Goal: Book appointment/travel/reservation

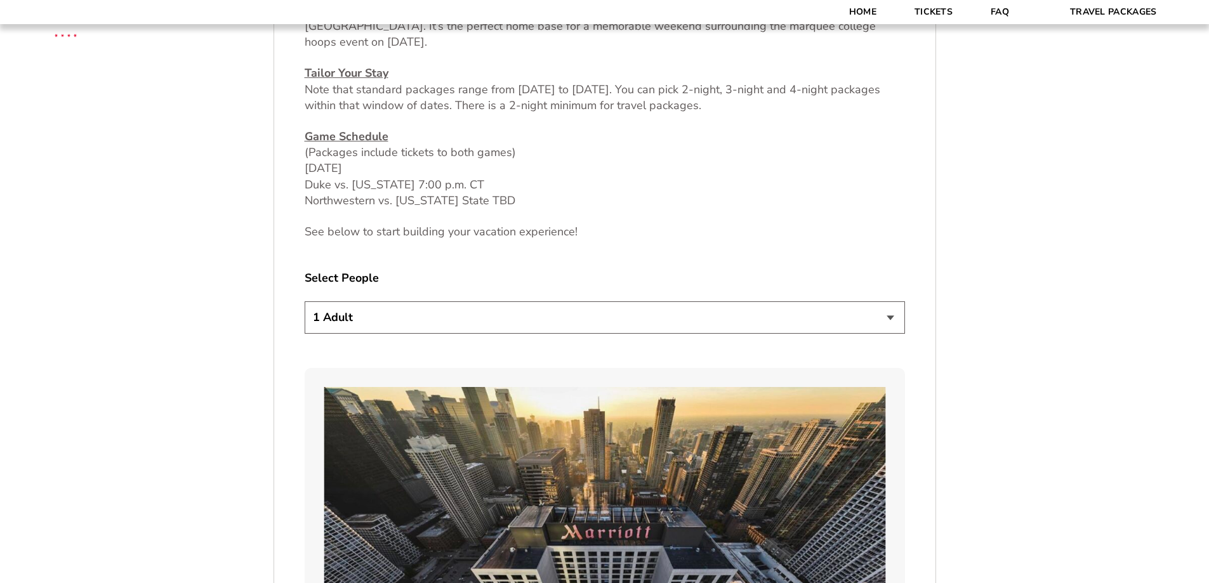
scroll to position [635, 0]
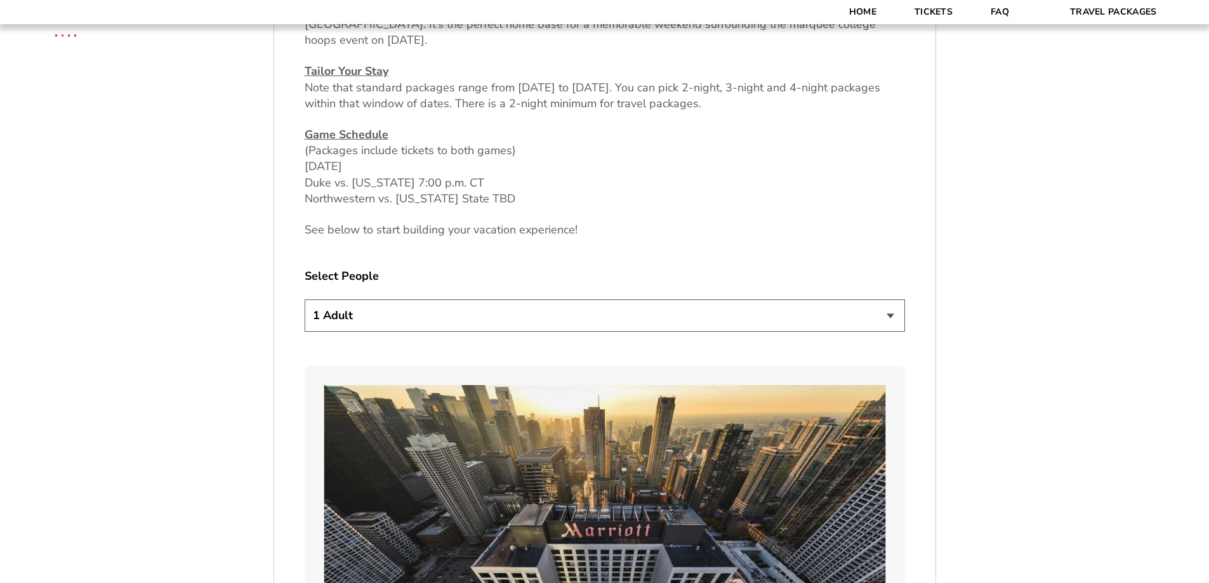
click at [889, 316] on select "1 Adult 2 Adults 3 Adults 4 Adults 2 Adults + 1 Child 2 Adults + 2 Children 2 A…" at bounding box center [605, 316] width 601 height 32
select select "2 Adults + 3 Children"
click at [305, 300] on select "1 Adult 2 Adults 3 Adults 4 Adults 2 Adults + 1 Child 2 Adults + 2 Children 2 A…" at bounding box center [605, 316] width 601 height 32
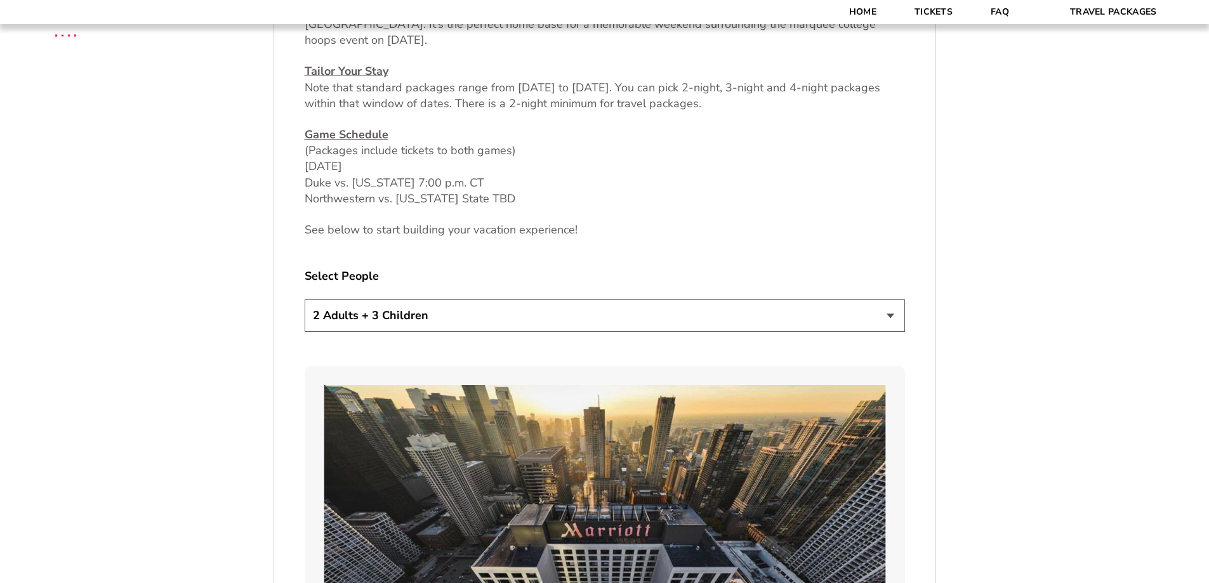
click at [887, 314] on select "1 Adult 2 Adults 3 Adults 4 Adults 2 Adults + 1 Child 2 Adults + 2 Children 2 A…" at bounding box center [605, 316] width 601 height 32
click at [305, 300] on select "1 Adult 2 Adults 3 Adults 4 Adults 2 Adults + 1 Child 2 Adults + 2 Children 2 A…" at bounding box center [605, 316] width 601 height 32
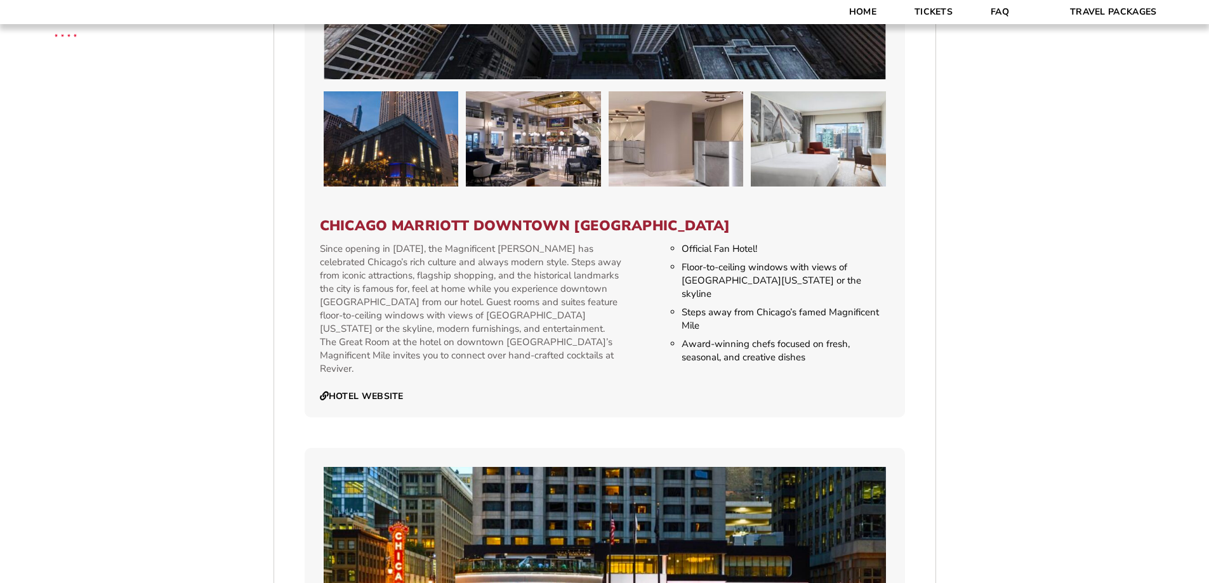
scroll to position [1270, 0]
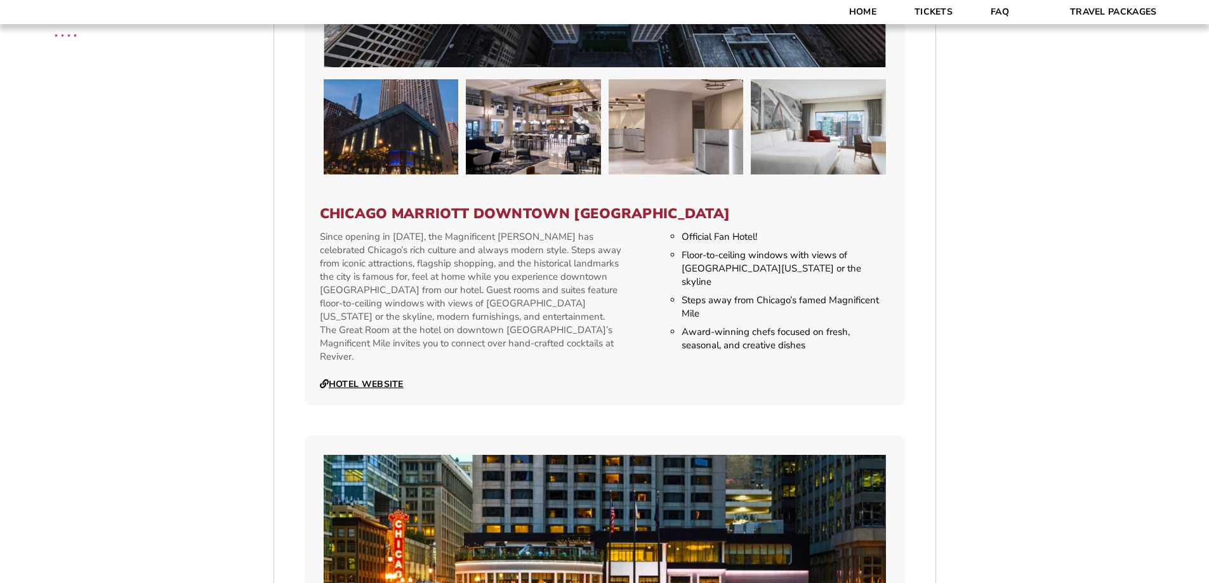
click at [381, 379] on link "Hotel Website" at bounding box center [362, 384] width 84 height 11
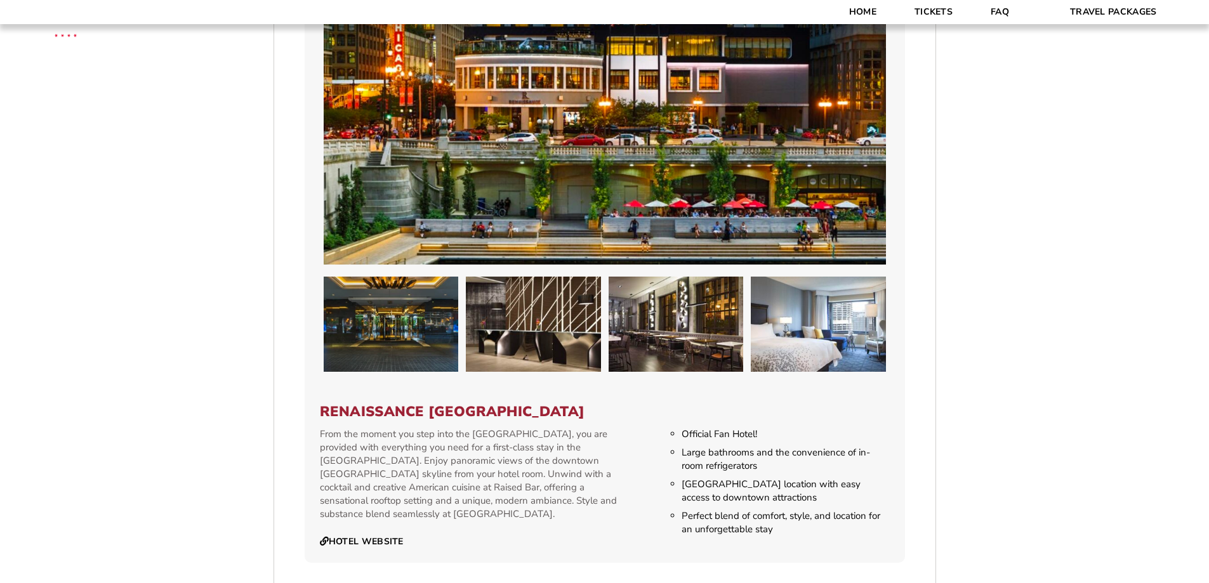
scroll to position [1841, 0]
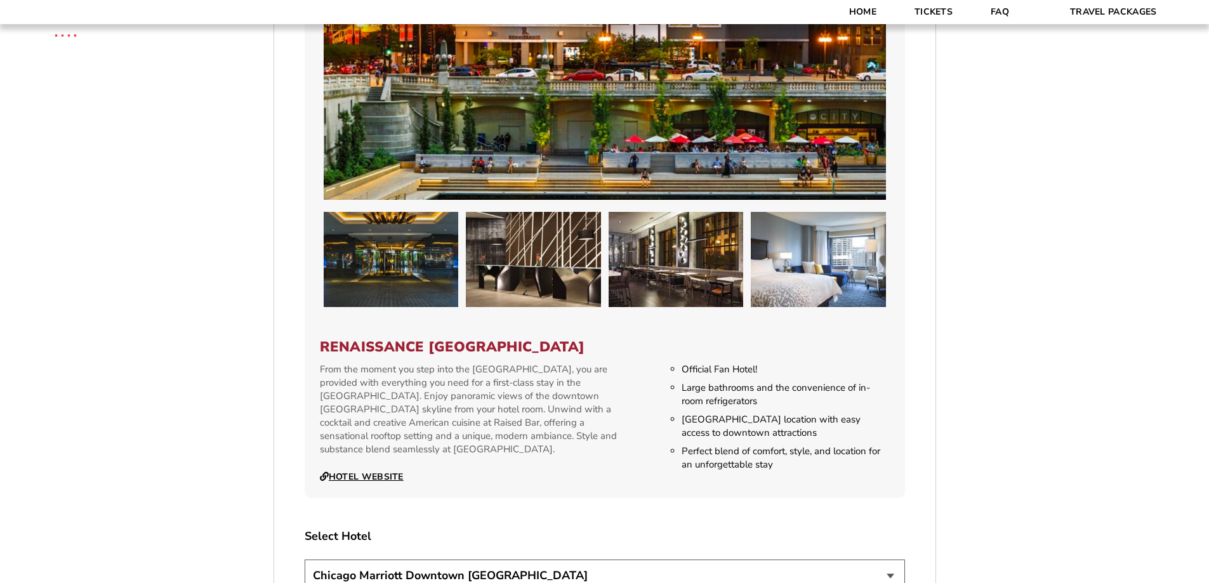
click at [381, 472] on link "Hotel Website" at bounding box center [362, 477] width 84 height 11
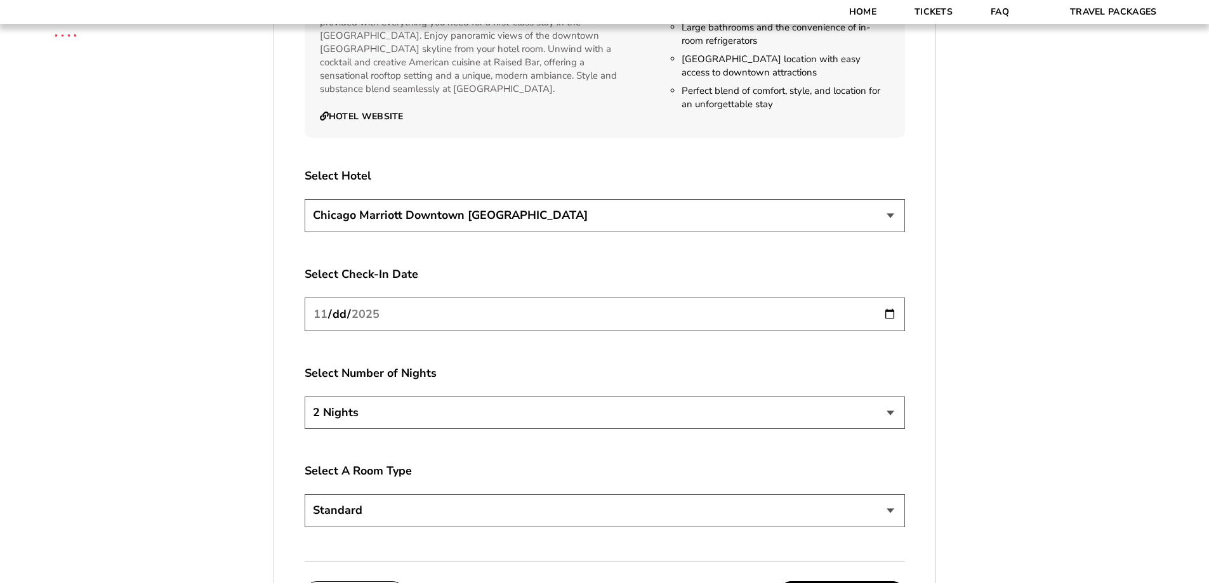
scroll to position [2222, 0]
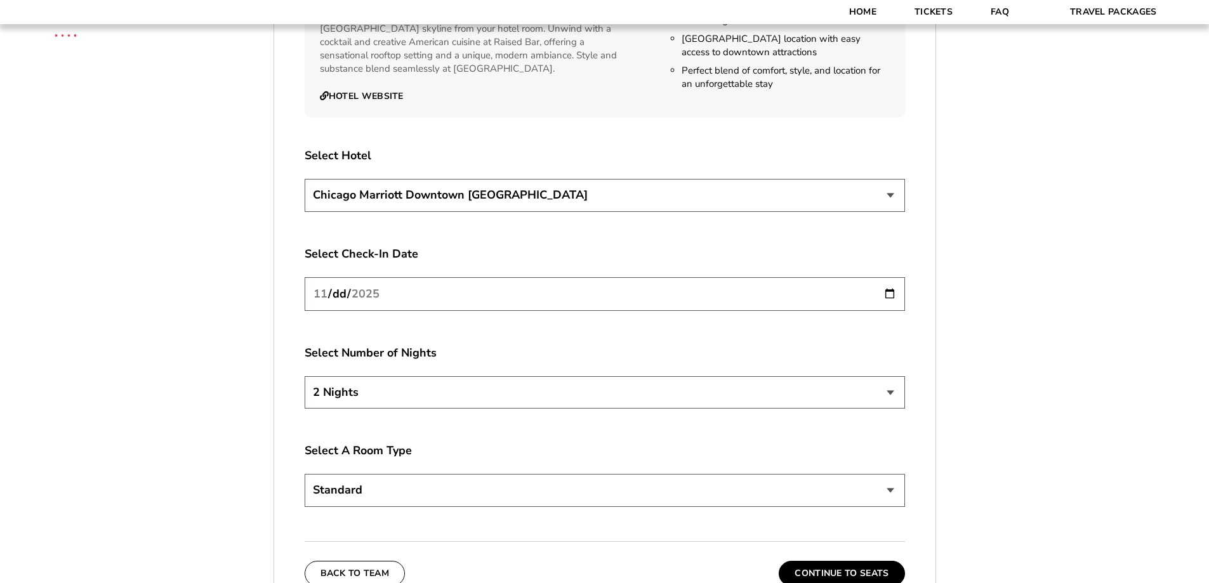
click at [893, 280] on input "[DATE]" at bounding box center [605, 294] width 601 height 34
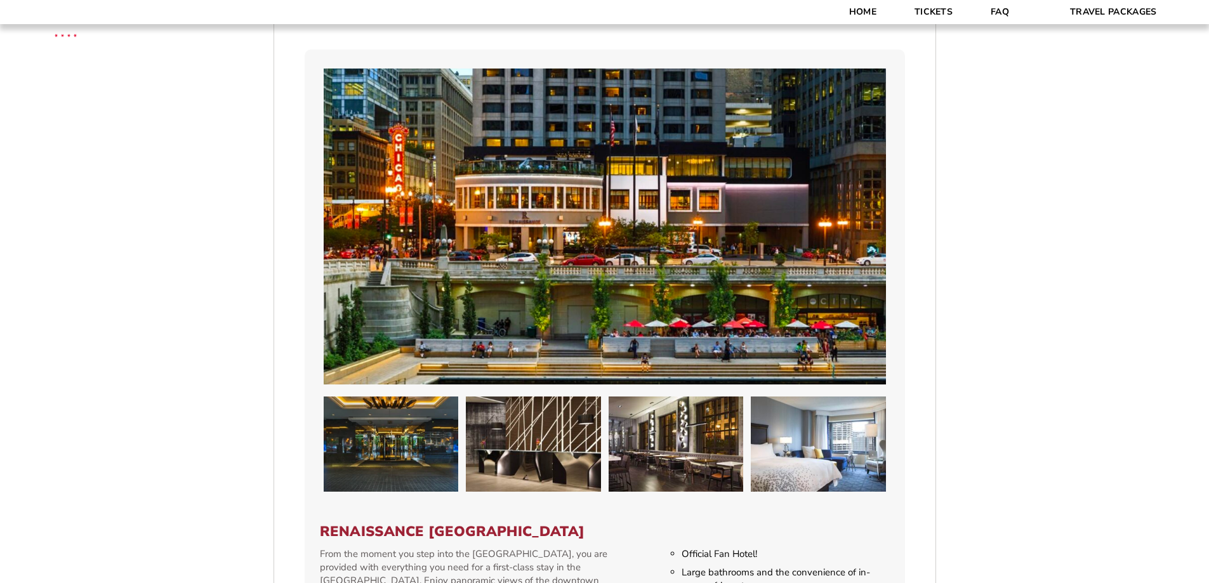
scroll to position [1778, 0]
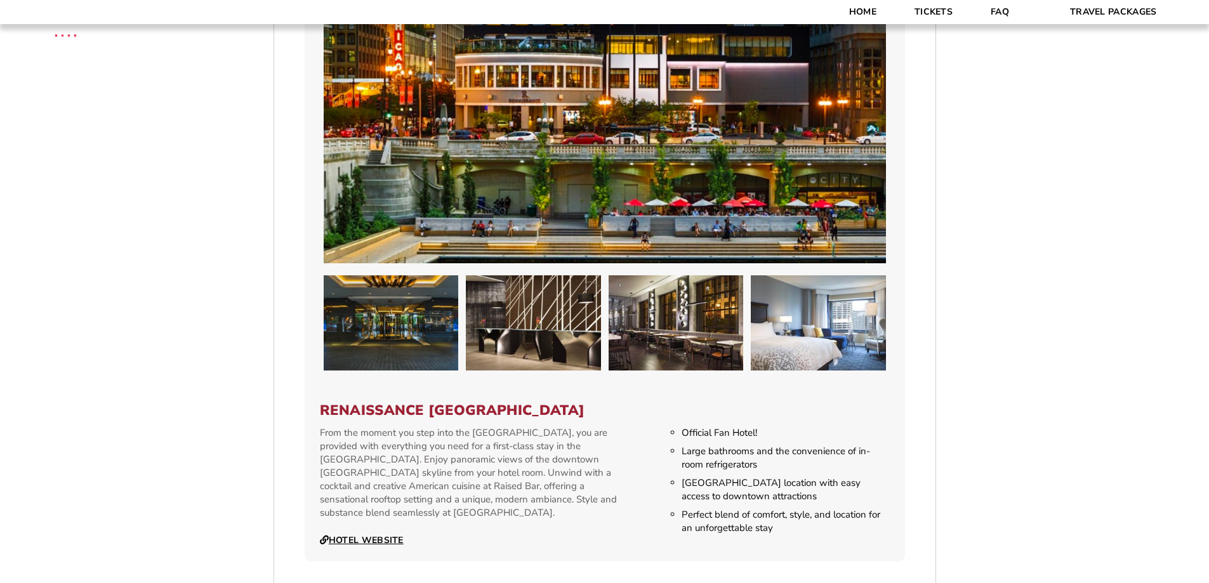
click at [366, 535] on link "Hotel Website" at bounding box center [362, 540] width 84 height 11
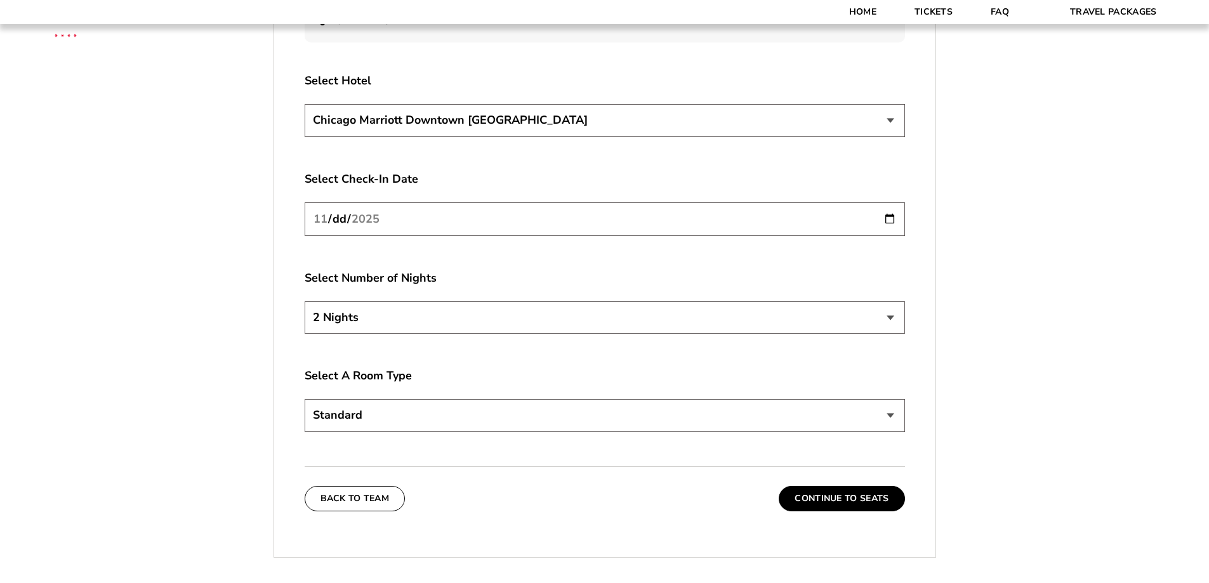
scroll to position [2349, 0]
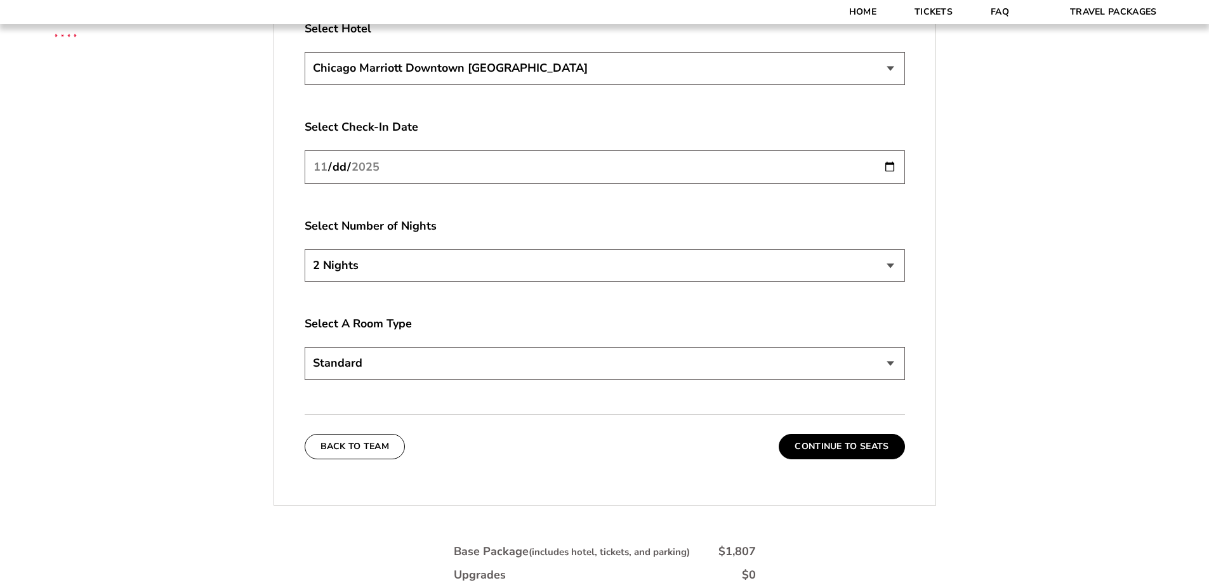
click at [390, 347] on select "Standard" at bounding box center [605, 363] width 601 height 32
click at [391, 316] on label "Select A Room Type" at bounding box center [605, 324] width 601 height 16
click at [891, 350] on select "Standard" at bounding box center [605, 363] width 601 height 32
click at [889, 351] on select "Standard" at bounding box center [605, 363] width 601 height 32
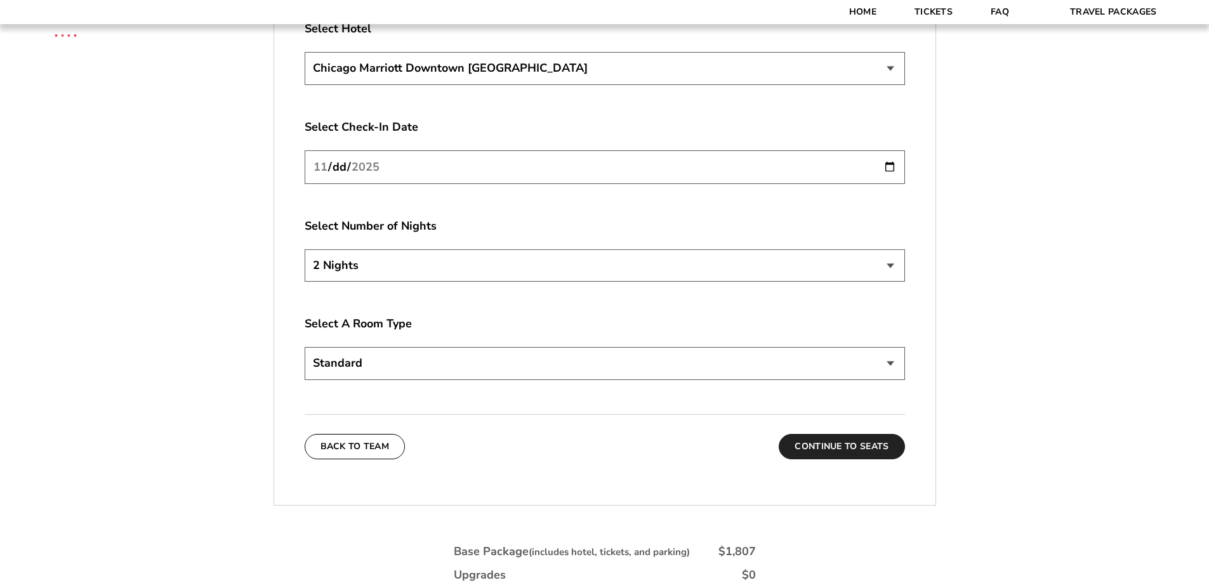
click at [832, 434] on button "Continue To Seats" at bounding box center [842, 446] width 126 height 25
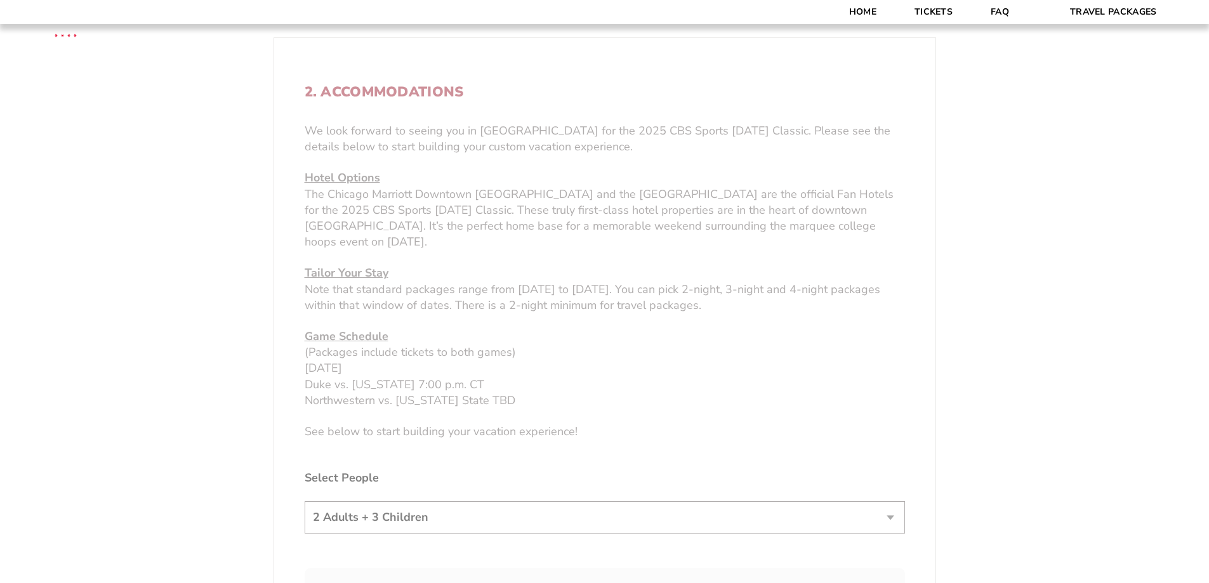
scroll to position [276, 0]
